Goal: Task Accomplishment & Management: Use online tool/utility

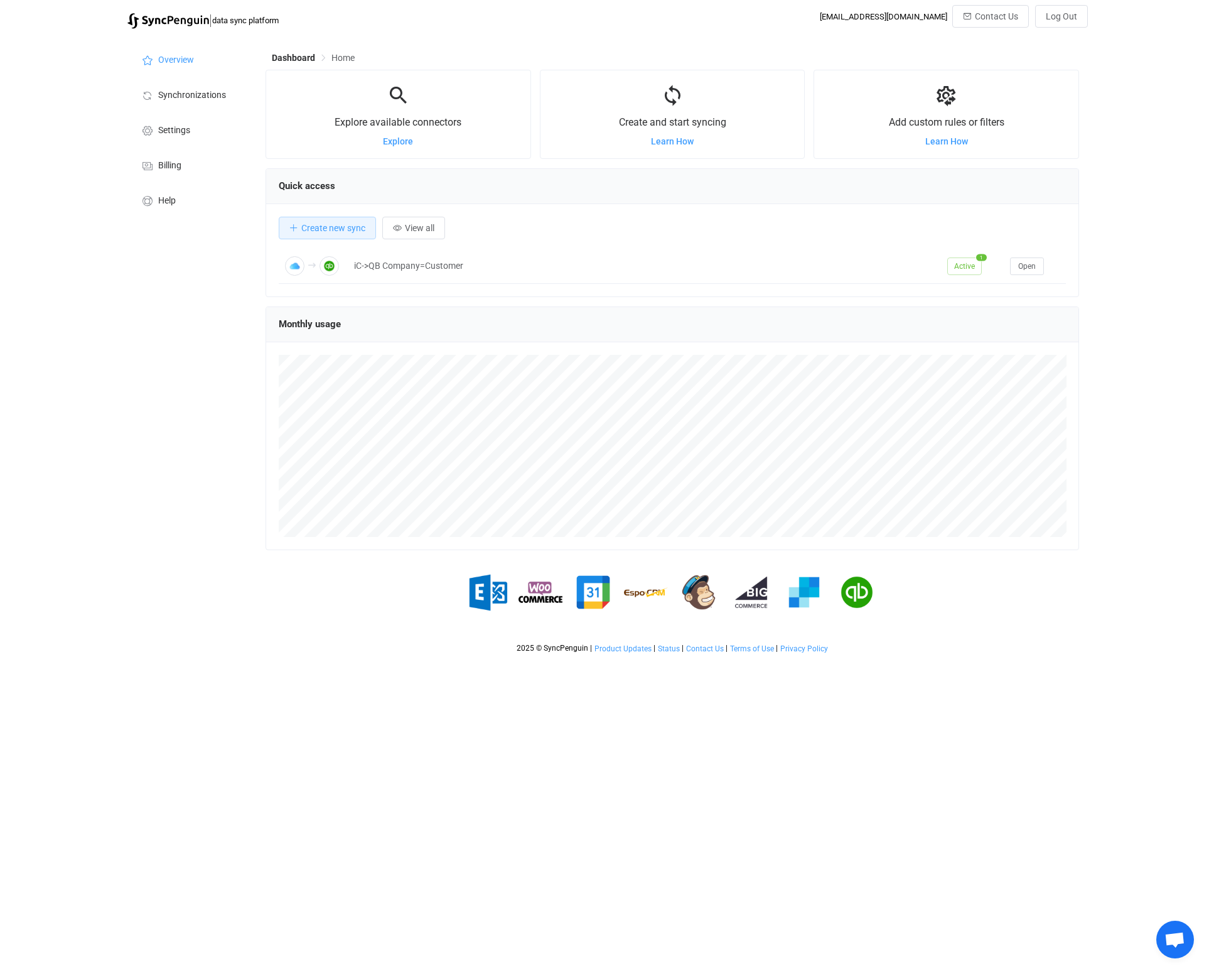
scroll to position [244, 814]
click at [178, 132] on span "Settings" at bounding box center [174, 131] width 32 height 10
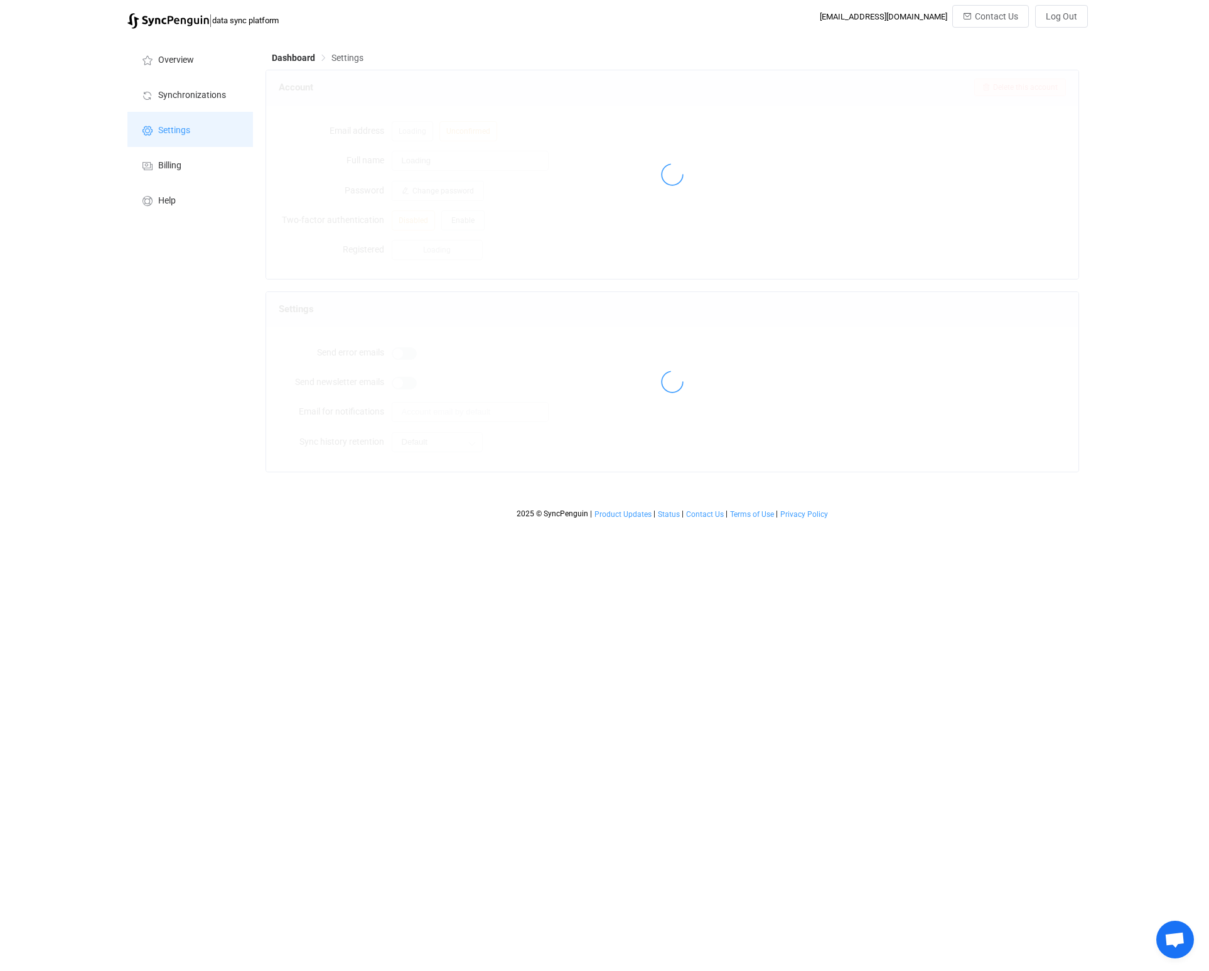
type input "[PERSON_NAME]"
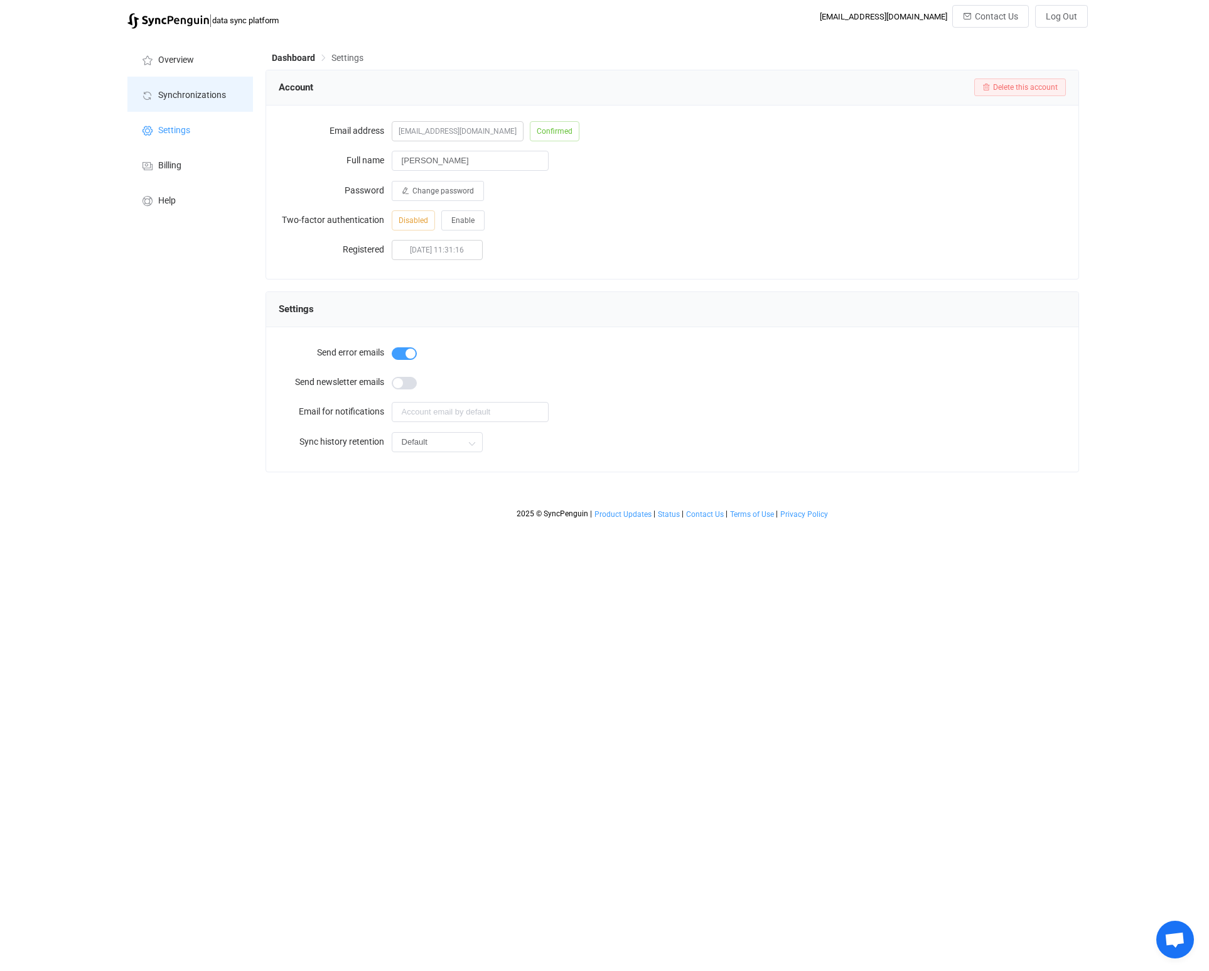
click at [183, 93] on span "Synchronizations" at bounding box center [192, 95] width 68 height 10
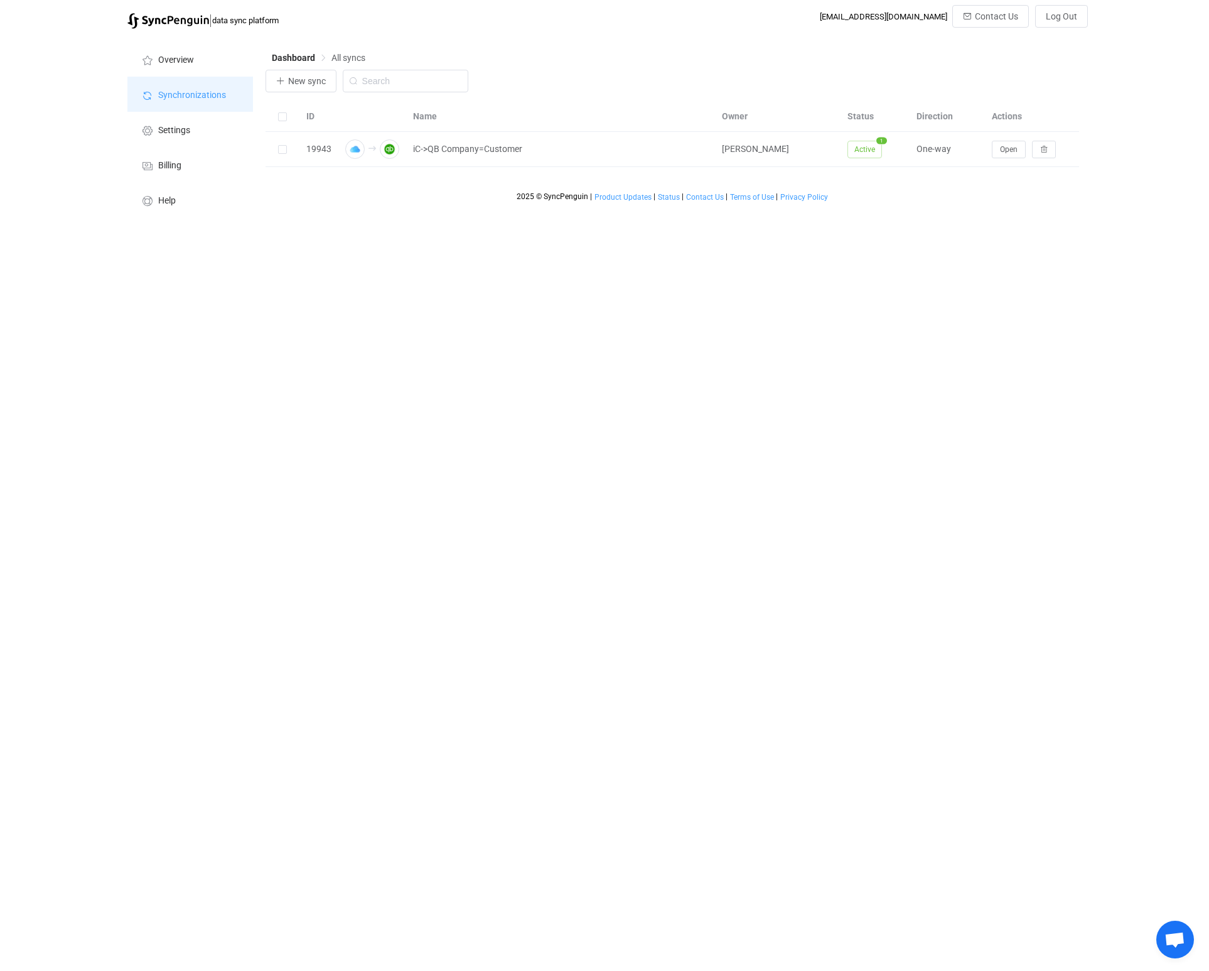
click at [165, 93] on span "Synchronizations" at bounding box center [192, 95] width 68 height 10
click at [183, 53] on li "Overview" at bounding box center [190, 58] width 126 height 35
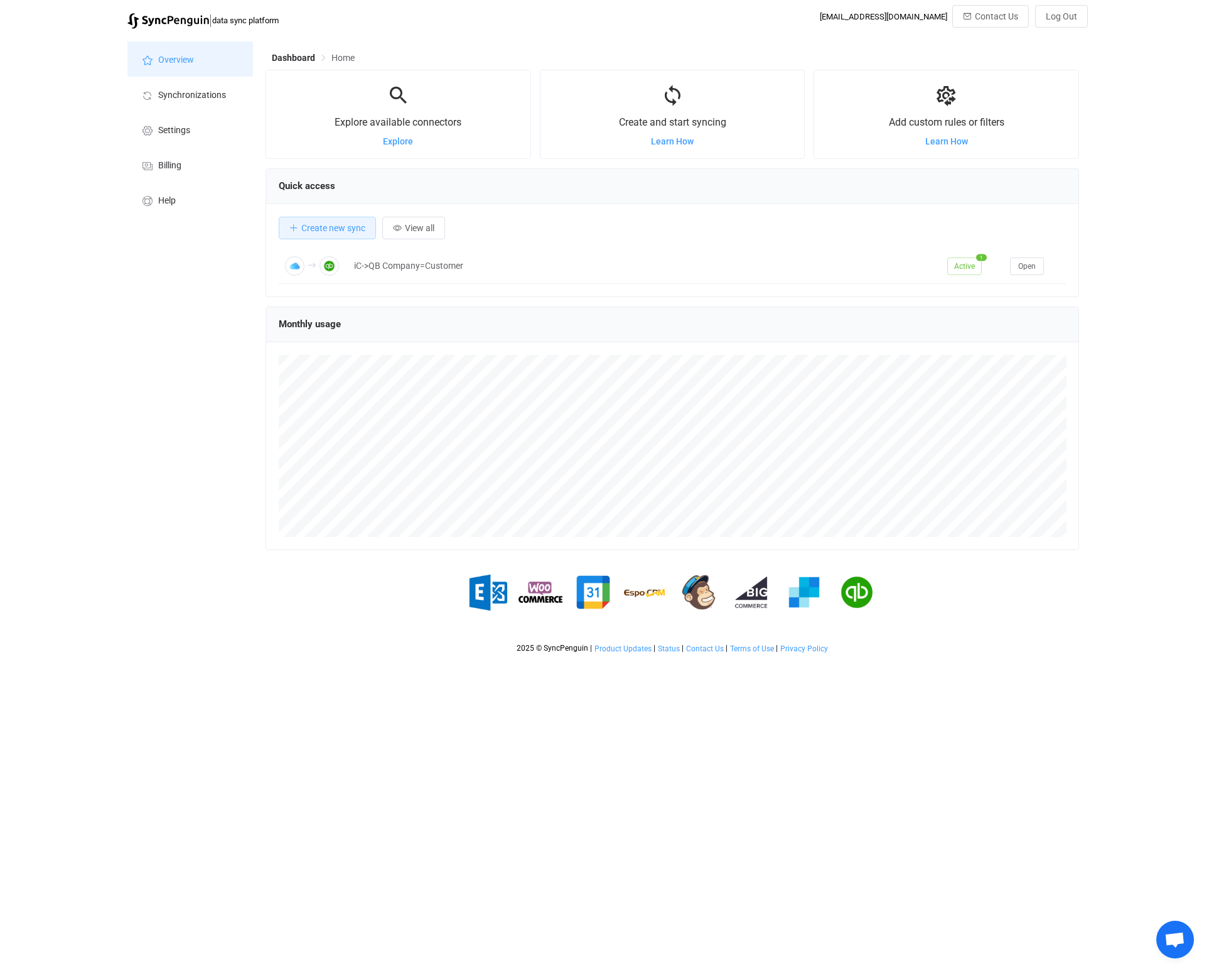
scroll to position [244, 814]
click at [334, 232] on span "Create new sync" at bounding box center [333, 228] width 64 height 10
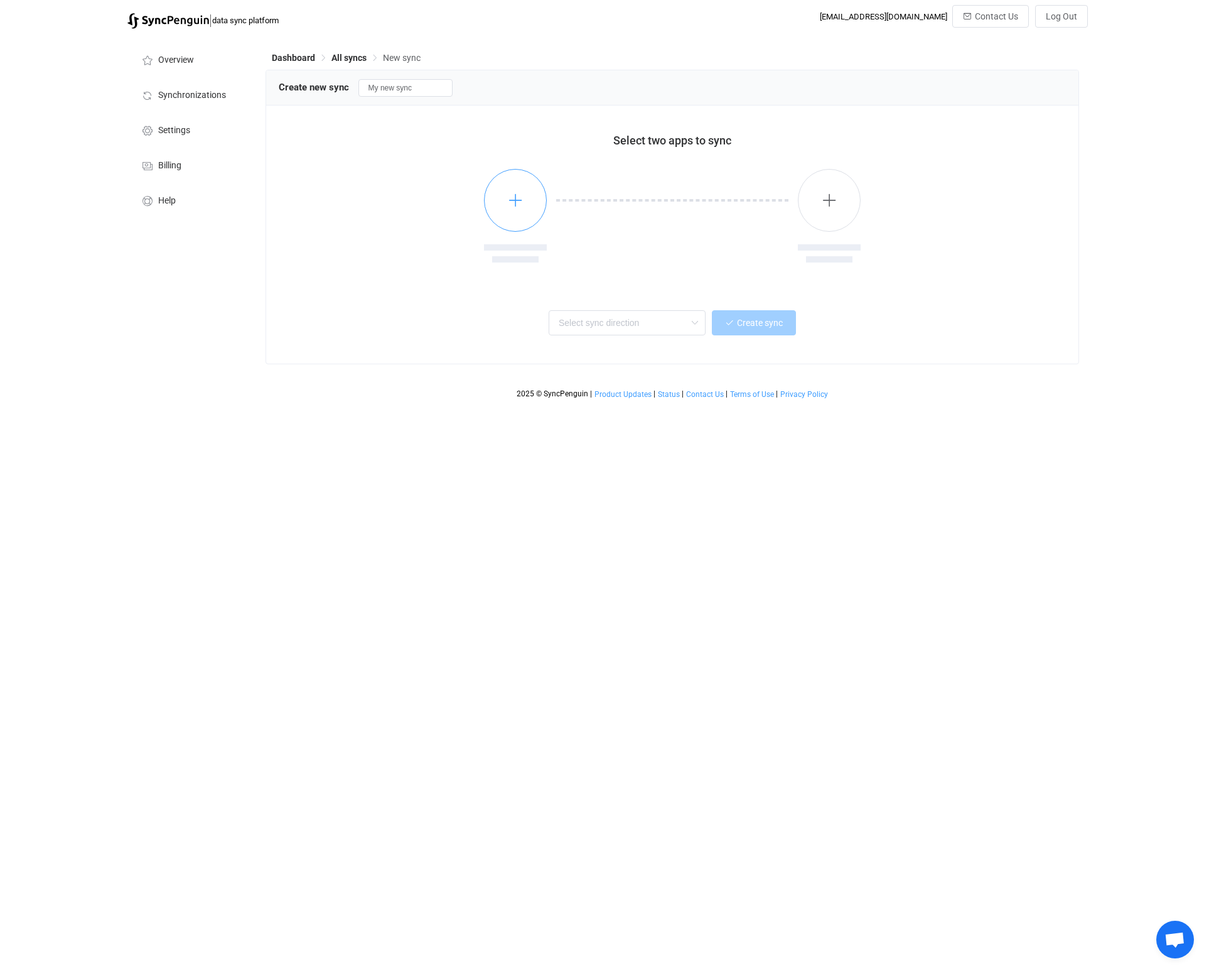
click at [515, 199] on icon "button" at bounding box center [516, 200] width 16 height 16
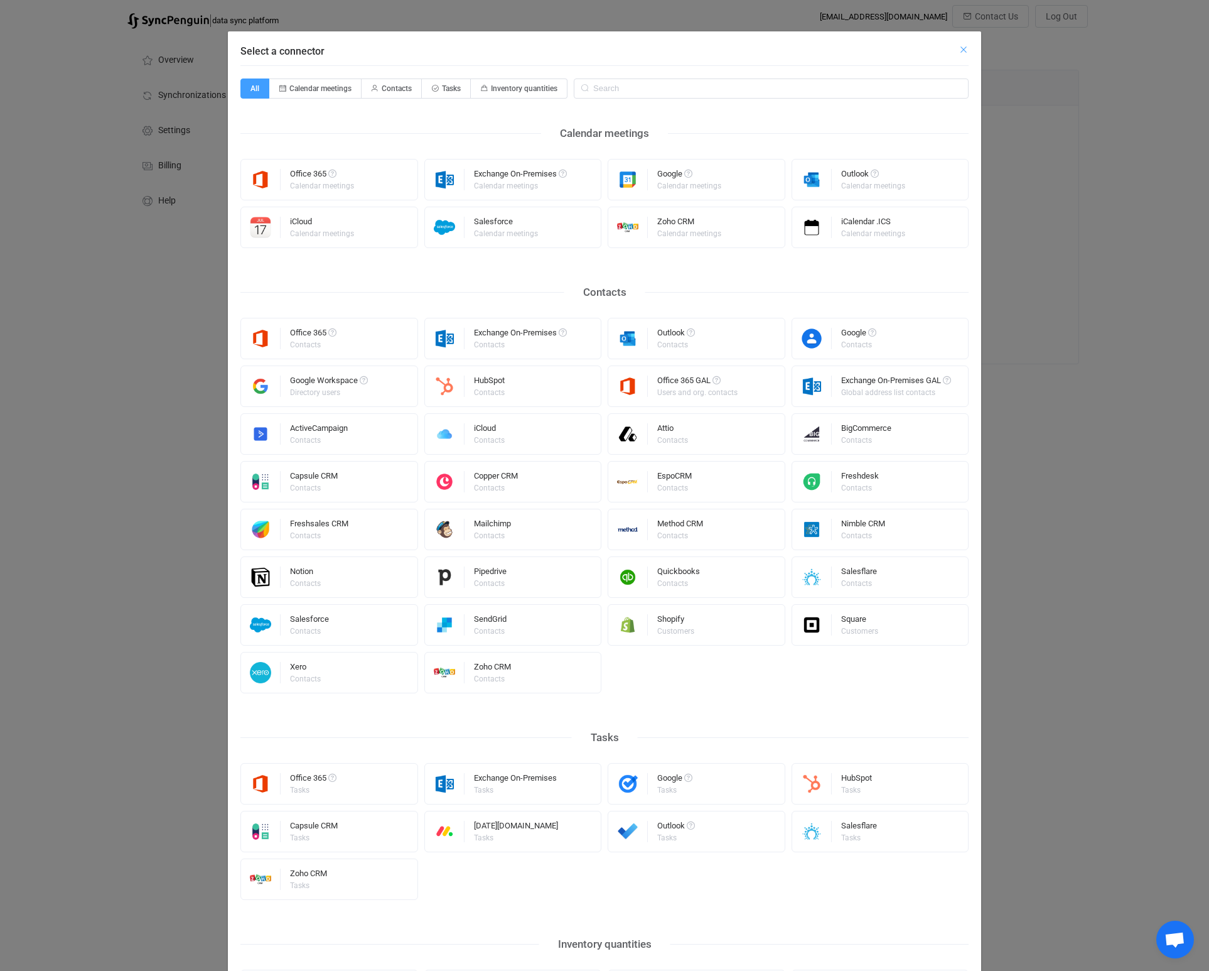
click at [961, 47] on icon "Close" at bounding box center [964, 50] width 10 height 10
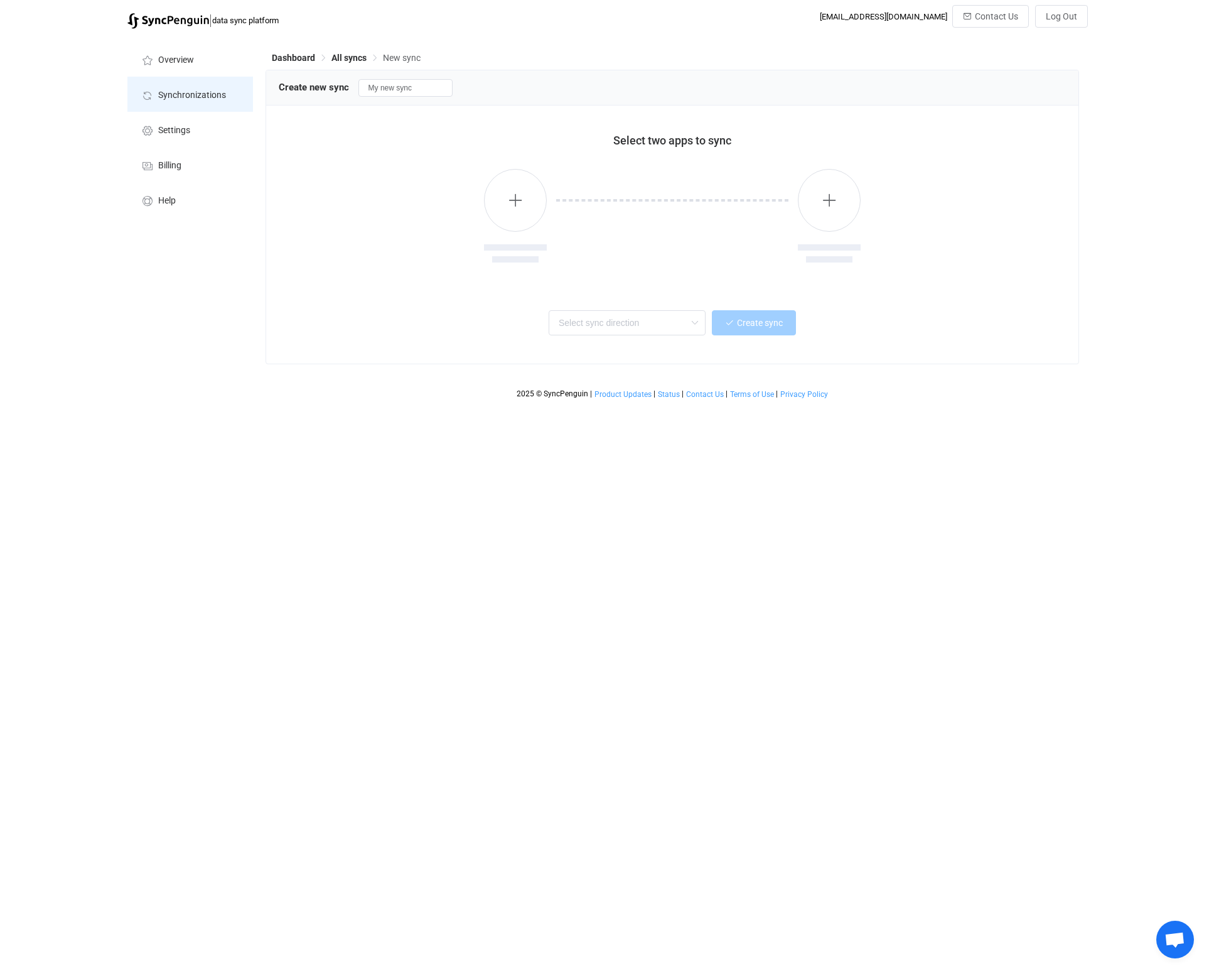
click at [176, 94] on span "Synchronizations" at bounding box center [192, 95] width 68 height 10
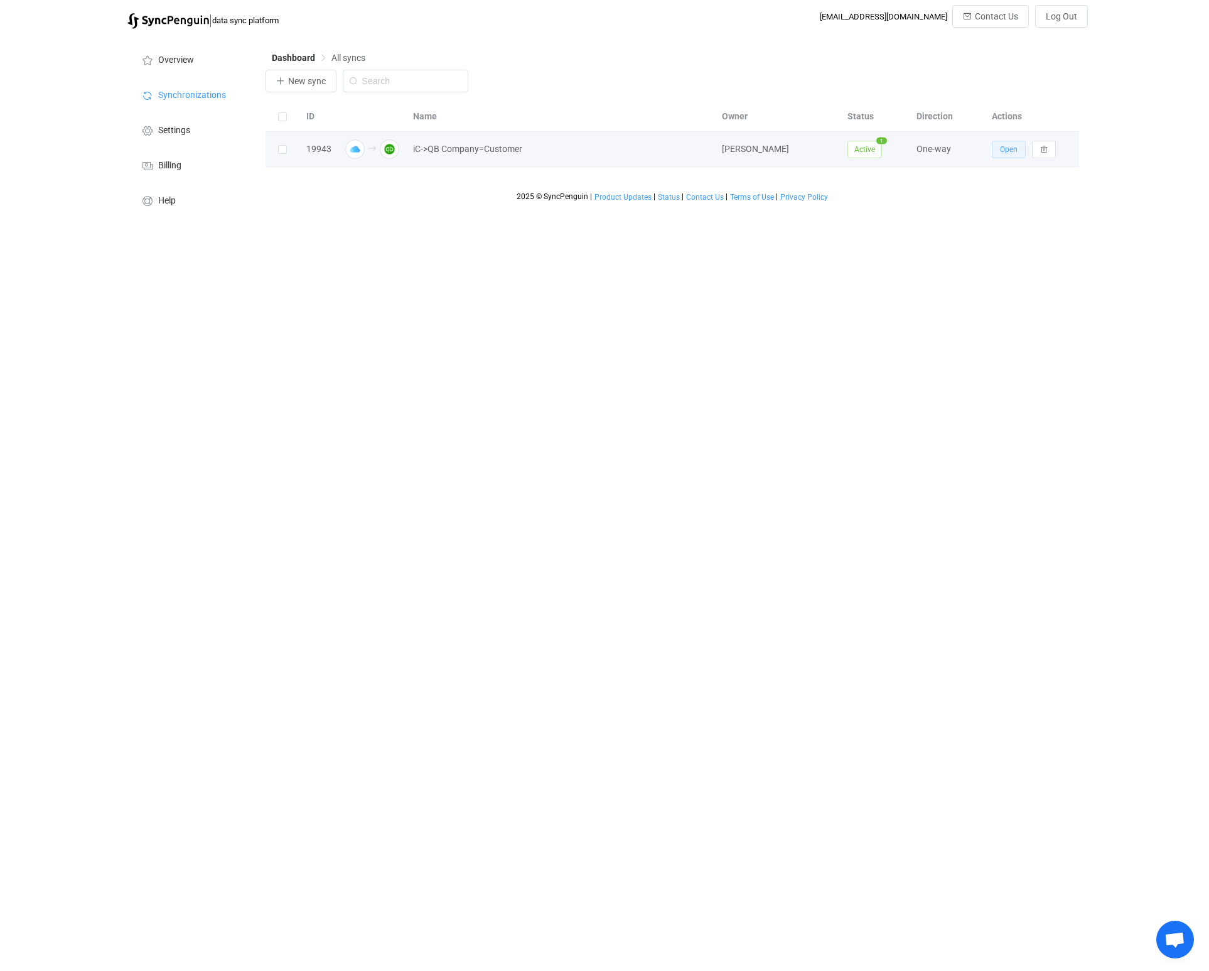
click at [1010, 153] on span "Open" at bounding box center [1009, 149] width 18 height 9
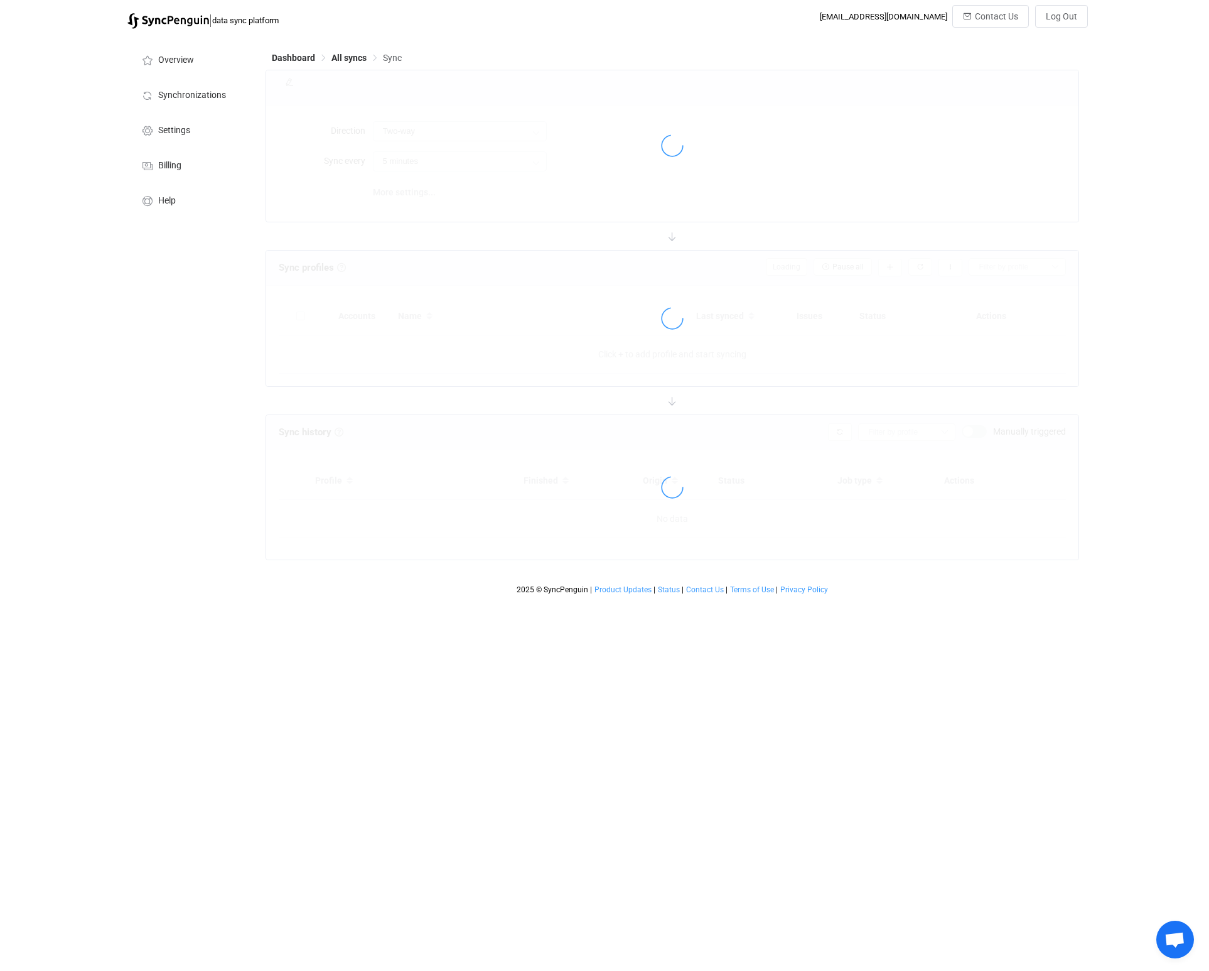
type input "iCloud → Quickbooks"
type input "24 hours"
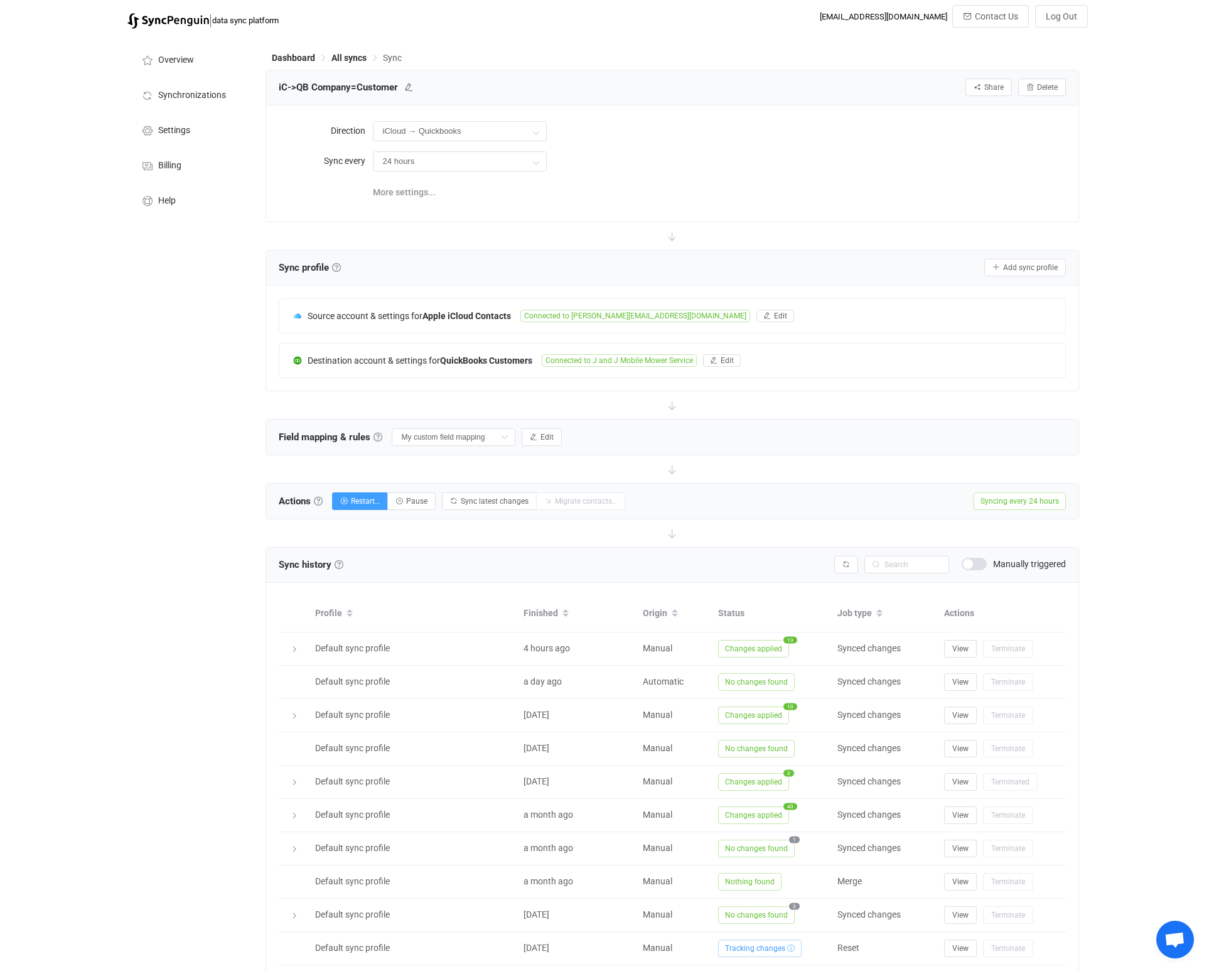
click at [976, 559] on span at bounding box center [974, 564] width 25 height 13
click at [1022, 562] on span "Manually triggered" at bounding box center [1029, 563] width 73 height 9
click at [974, 563] on span at bounding box center [974, 564] width 25 height 13
click at [1022, 563] on span "Manually triggered" at bounding box center [1029, 563] width 73 height 9
click at [367, 501] on span "Restart…" at bounding box center [365, 501] width 29 height 9
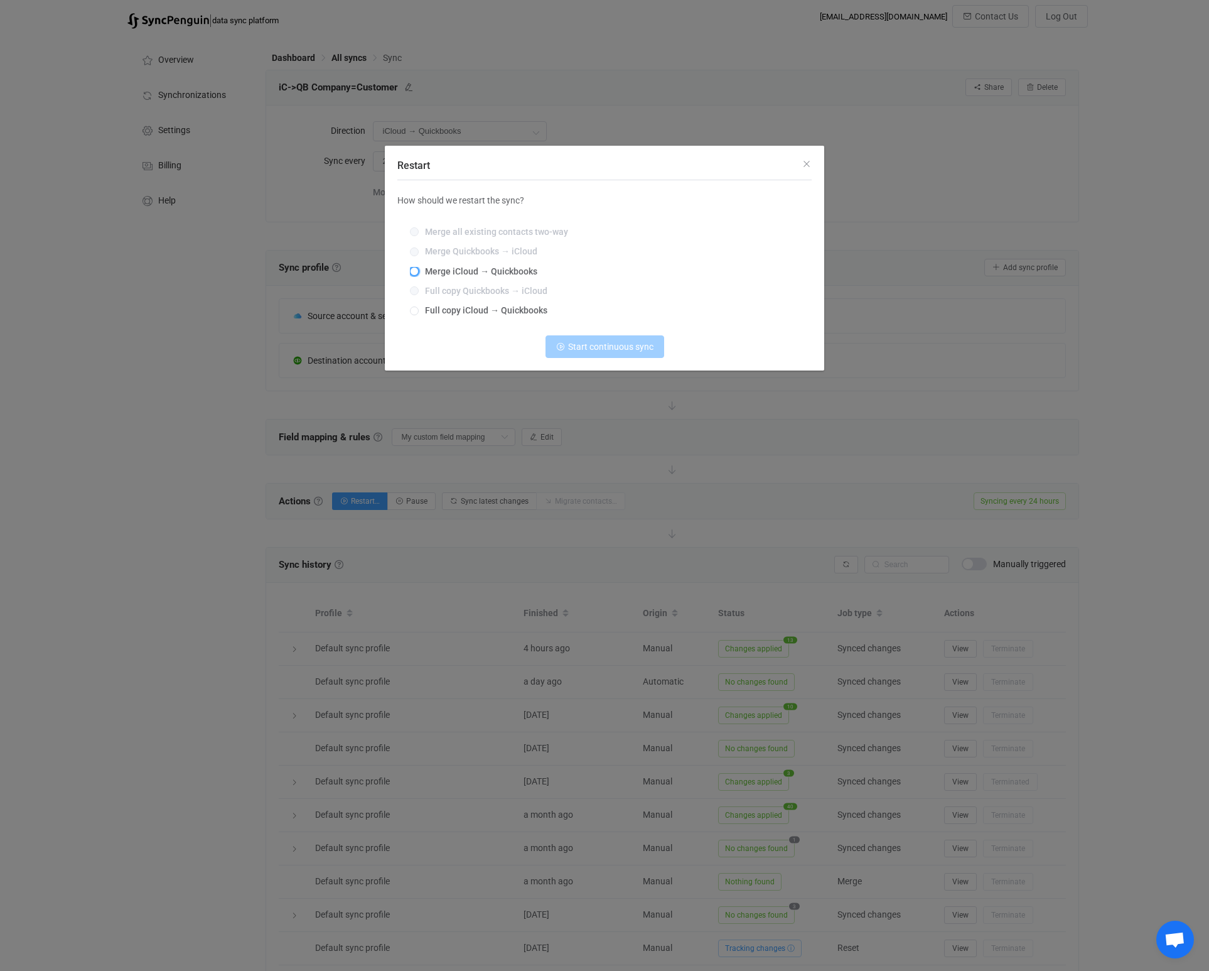
click at [411, 269] on span "Restart" at bounding box center [414, 271] width 9 height 9
click at [411, 269] on input "Merge iCloud → Quickbooks" at bounding box center [414, 272] width 9 height 10
radio input "true"
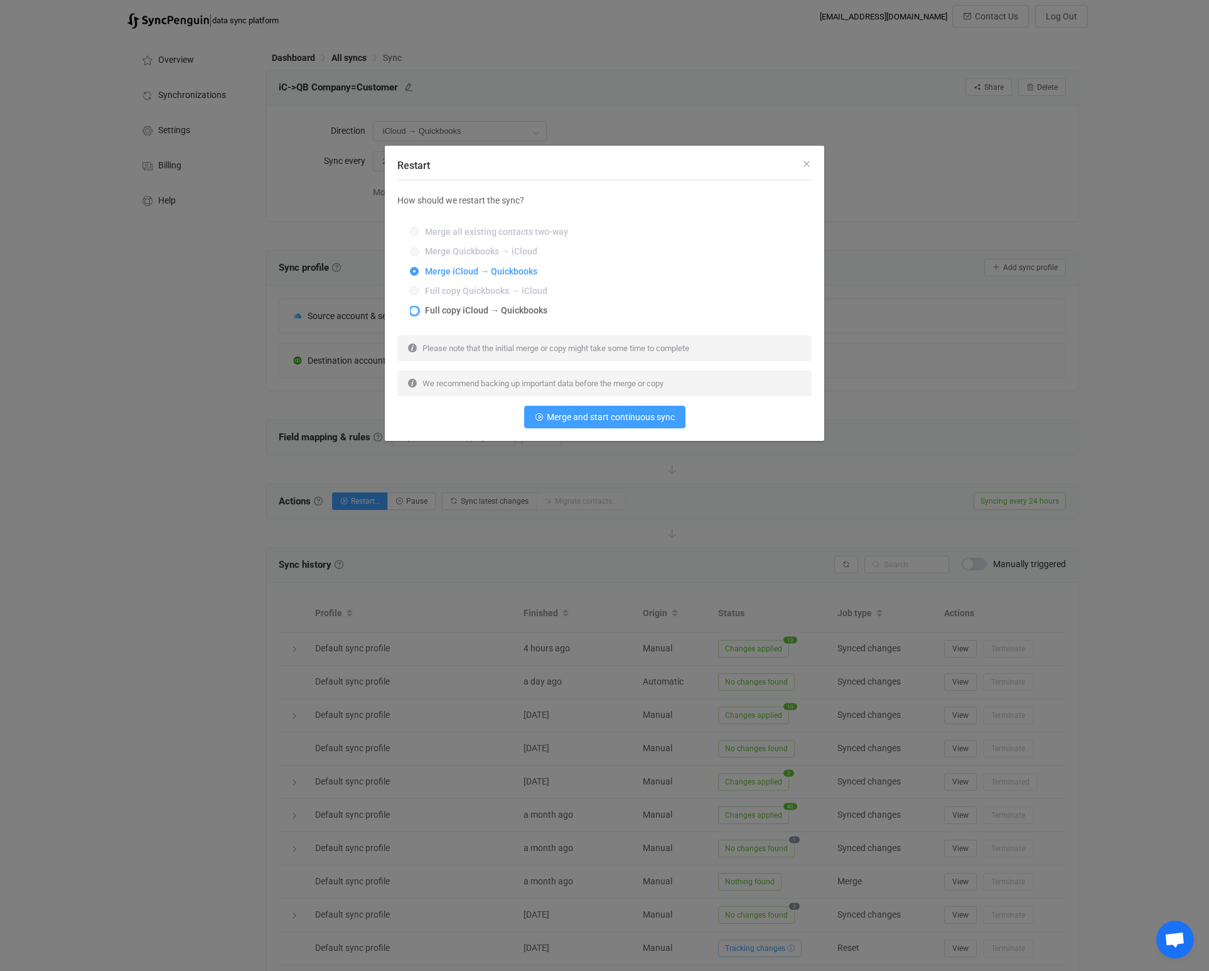
click at [416, 311] on span "Restart" at bounding box center [414, 310] width 9 height 9
click at [416, 311] on input "Full copy iCloud → Quickbooks" at bounding box center [414, 311] width 9 height 10
radio input "true"
radio input "false"
radio input "true"
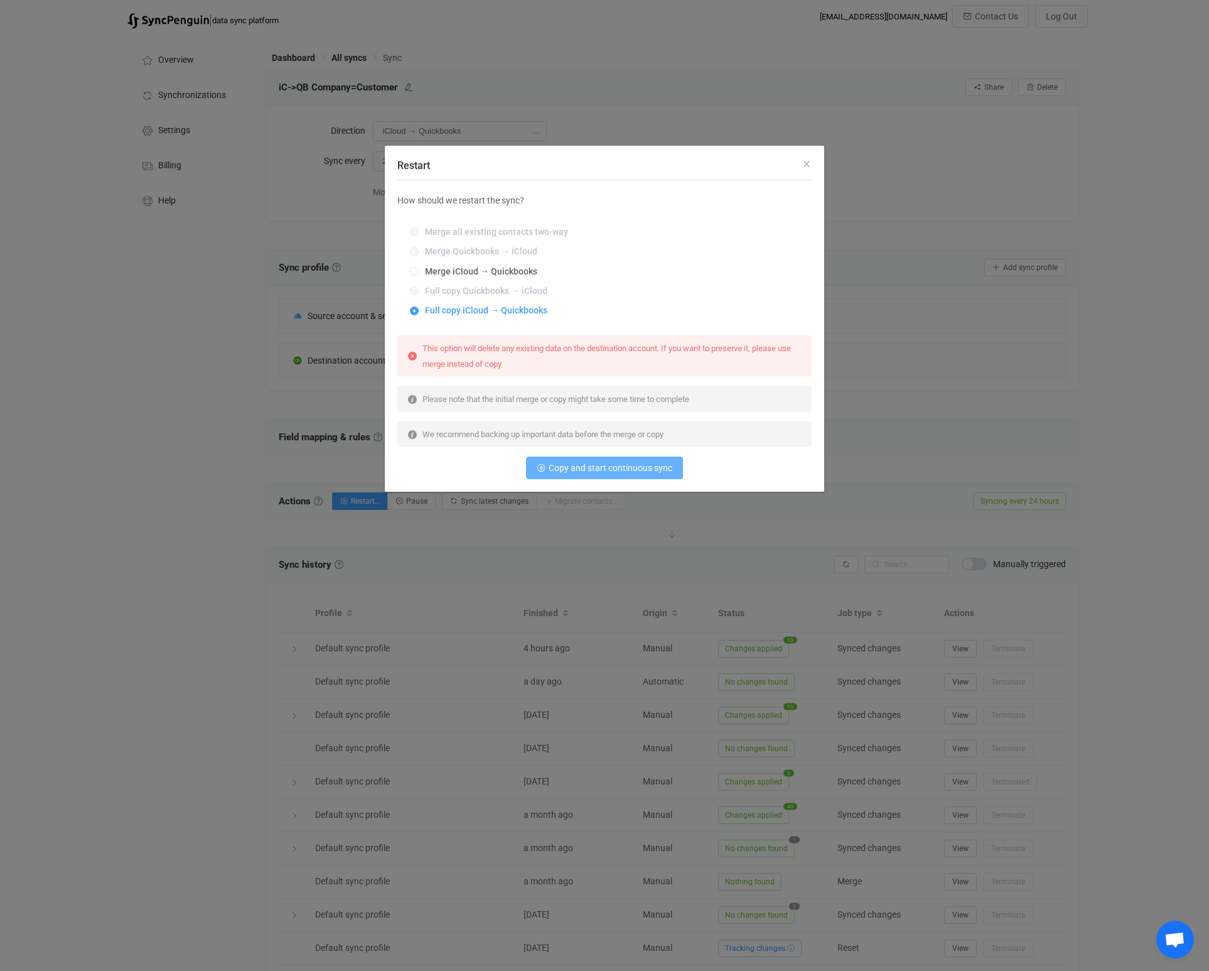
click at [634, 469] on span "Copy and start continuous sync" at bounding box center [611, 468] width 124 height 10
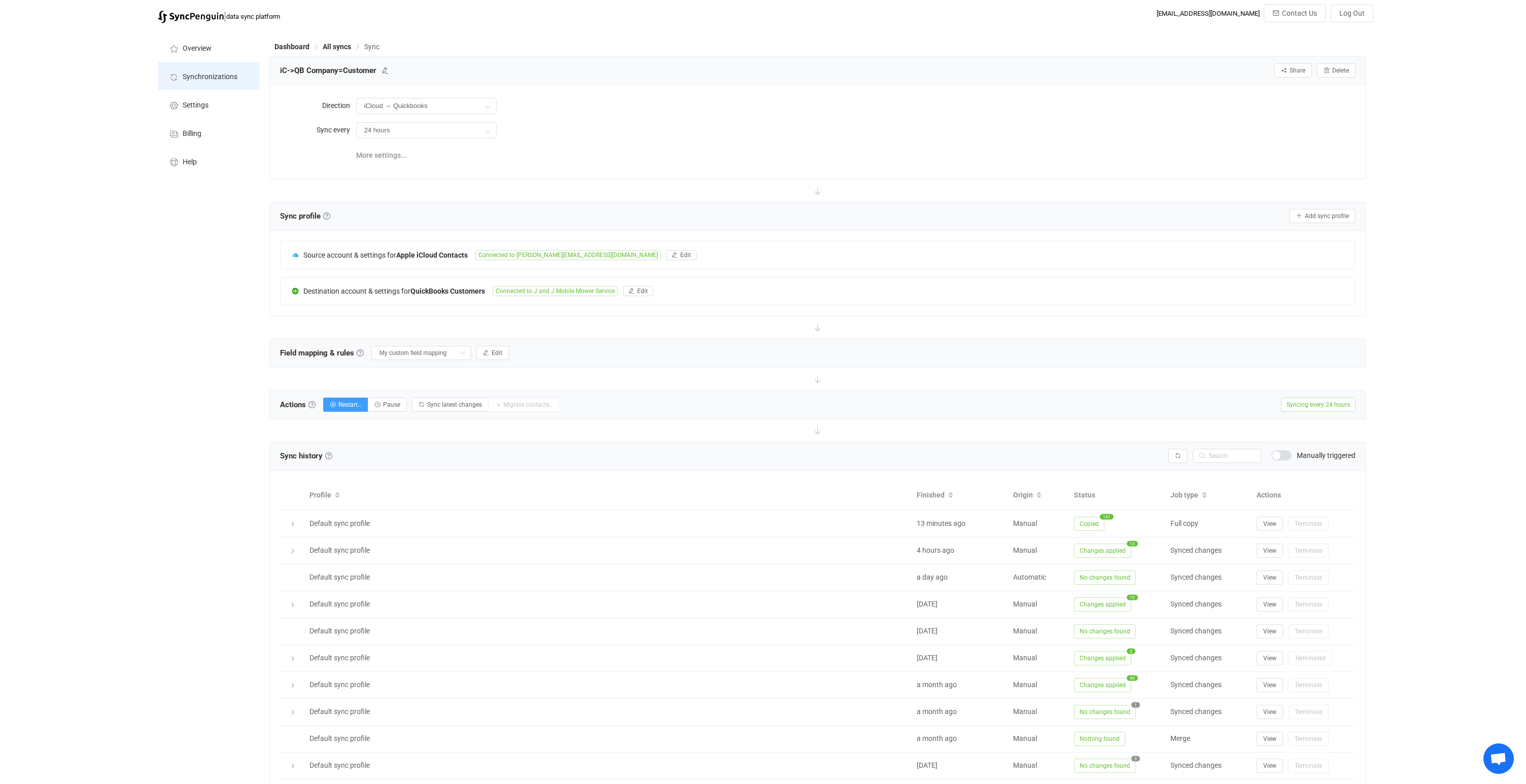
click at [212, 77] on span "Synchronizations" at bounding box center [210, 77] width 55 height 8
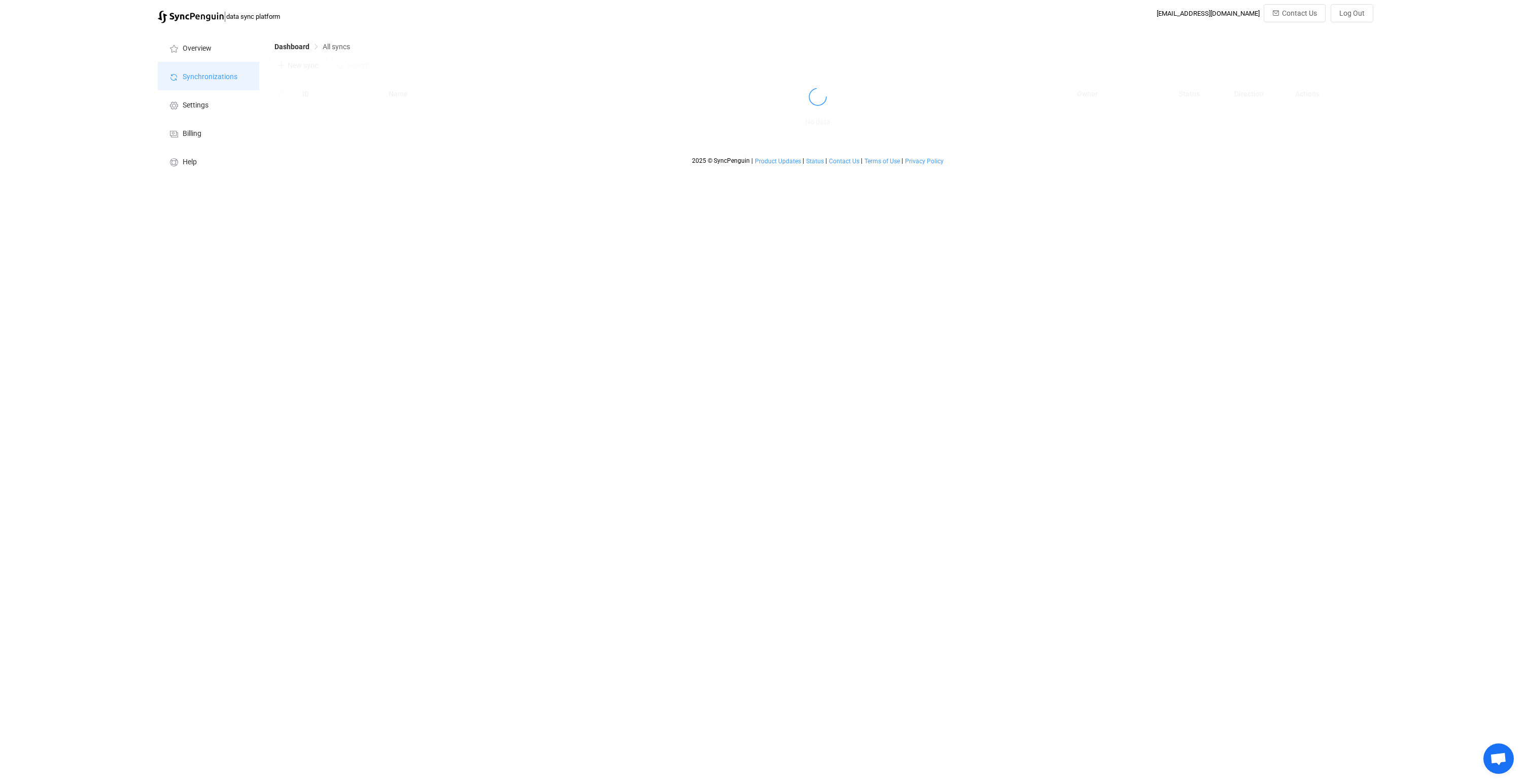
click at [212, 77] on span "Synchronizations" at bounding box center [210, 77] width 55 height 8
